Goal: Check status: Check status

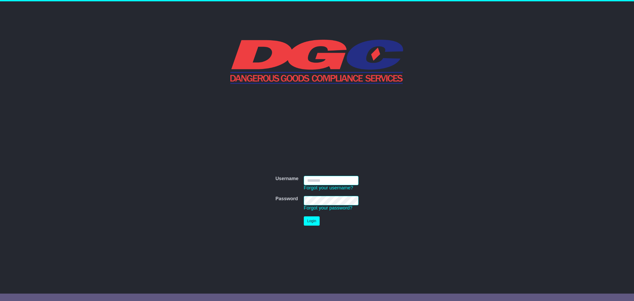
type input "**********"
click at [312, 218] on button "Login" at bounding box center [312, 220] width 16 height 9
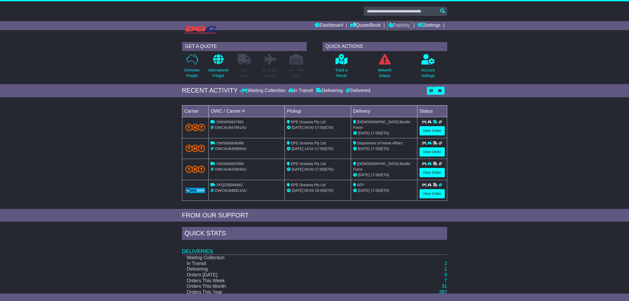
click at [407, 22] on link "Tracking" at bounding box center [398, 25] width 23 height 9
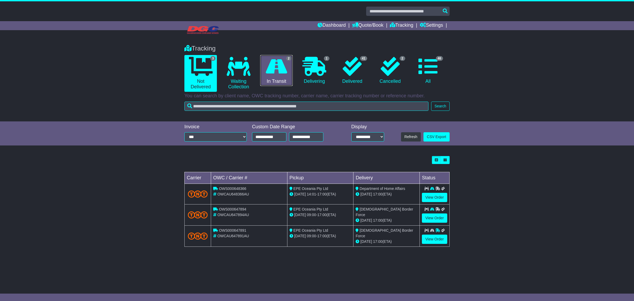
click at [289, 75] on link "2 In Transit" at bounding box center [276, 70] width 32 height 31
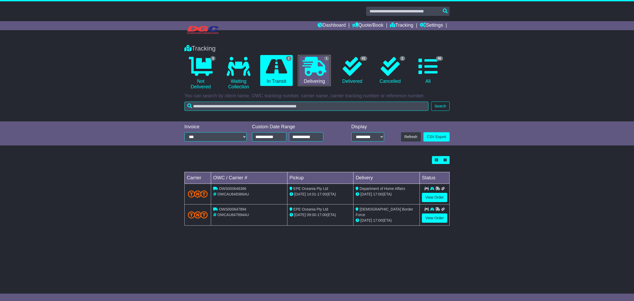
click at [319, 71] on icon at bounding box center [314, 66] width 24 height 19
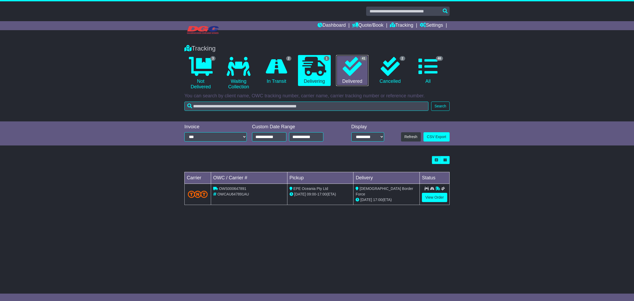
click at [345, 79] on link "41 Delivered" at bounding box center [352, 70] width 32 height 31
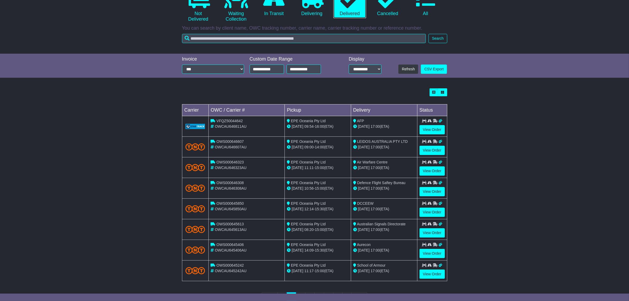
scroll to position [92, 0]
